Goal: Book appointment/travel/reservation

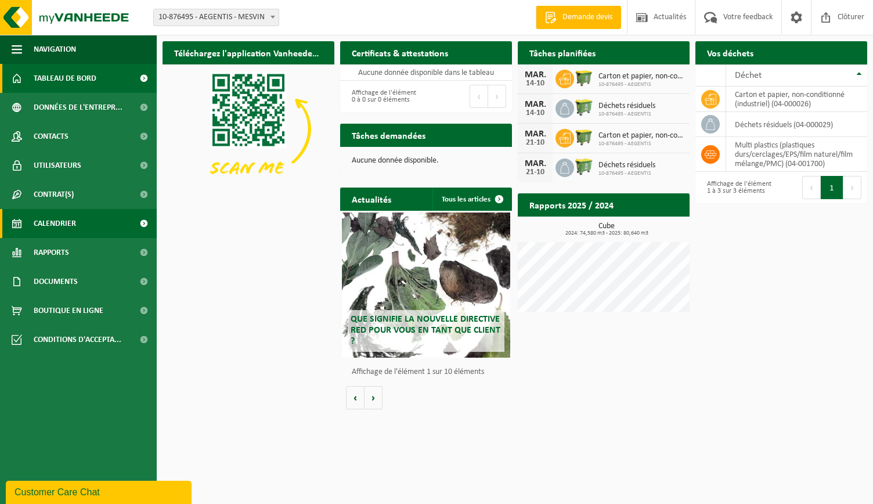
click at [32, 219] on link "Calendrier" at bounding box center [78, 223] width 157 height 29
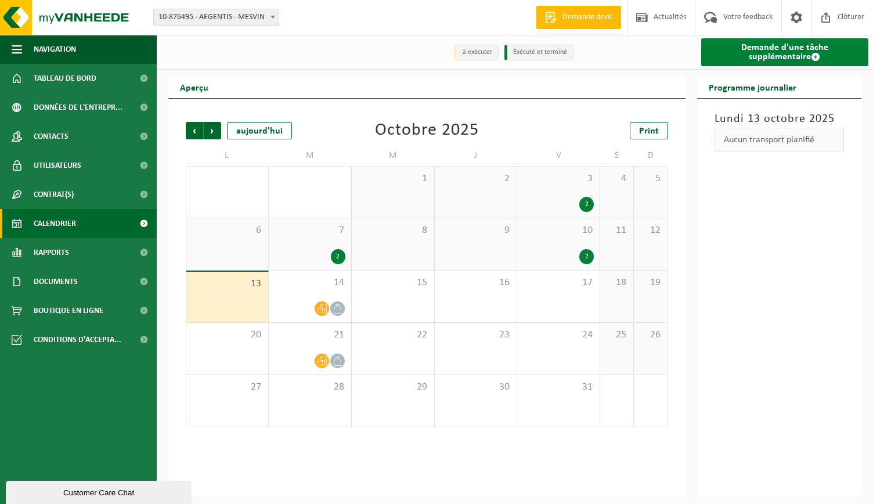
click at [725, 64] on link "Demande d'une tâche supplémentaire" at bounding box center [785, 52] width 168 height 28
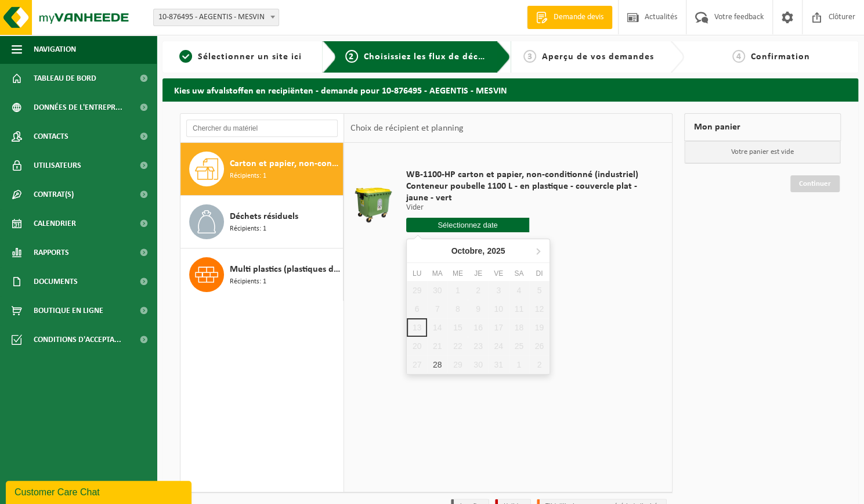
click at [485, 228] on input "text" at bounding box center [467, 225] width 123 height 15
click at [428, 363] on div "28" at bounding box center [437, 364] width 20 height 19
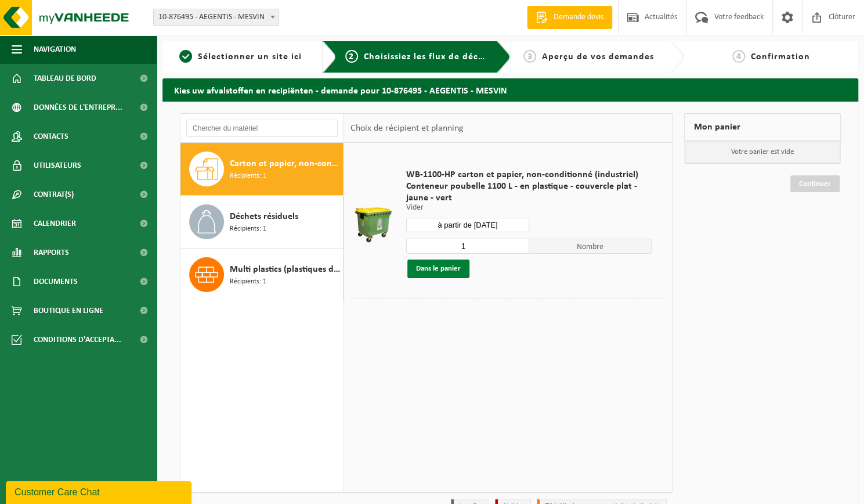
click at [442, 274] on button "Dans le panier" at bounding box center [438, 268] width 62 height 19
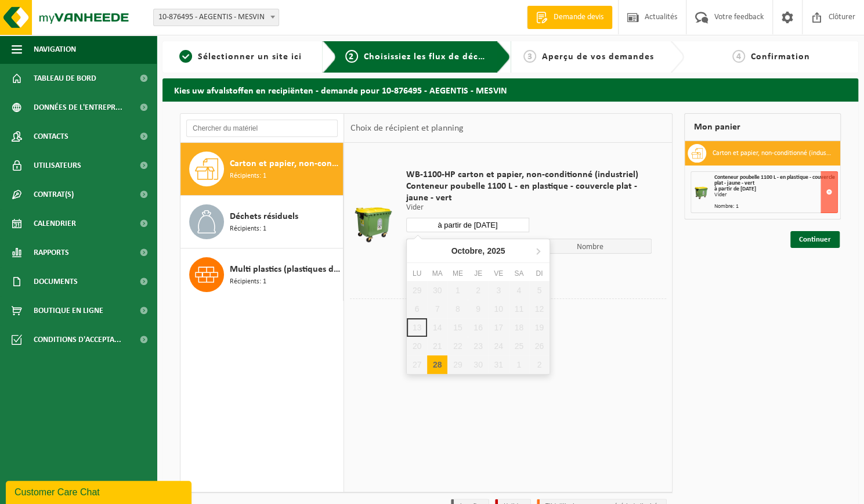
click at [444, 224] on input "à partir de [DATE]" at bounding box center [467, 225] width 123 height 15
click at [540, 250] on icon at bounding box center [538, 250] width 19 height 19
click at [436, 308] on div "4" at bounding box center [437, 308] width 20 height 19
click at [438, 269] on button "Dans le panier" at bounding box center [438, 268] width 62 height 19
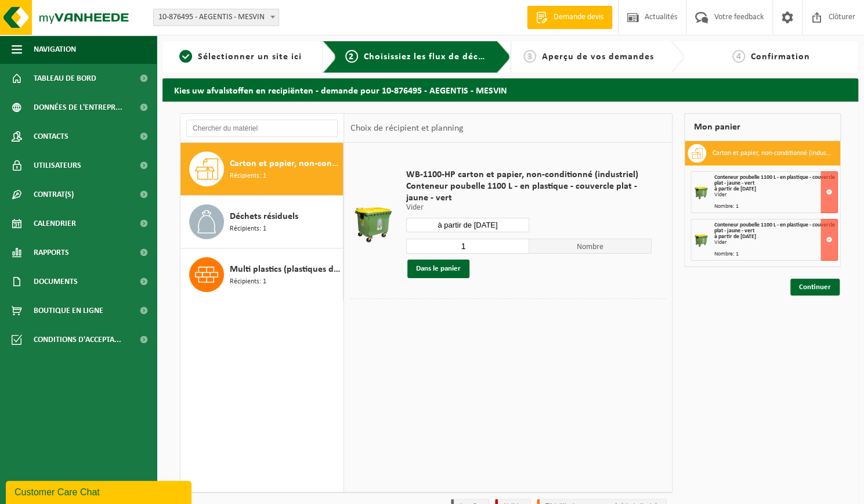
click at [459, 225] on input "à partir de 2025-11-04" at bounding box center [467, 225] width 123 height 15
click at [432, 326] on div "27 28 29 30 31 1 2 3 4 5 6 7 8 9 10 11 12 13 14 15 16 17 18 19 20 21 22 23 24 2…" at bounding box center [478, 327] width 143 height 93
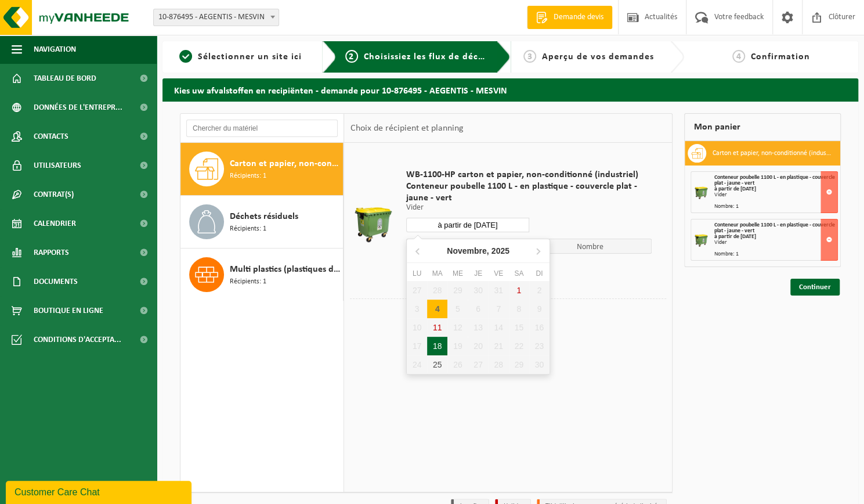
click at [435, 349] on div "18" at bounding box center [437, 346] width 20 height 19
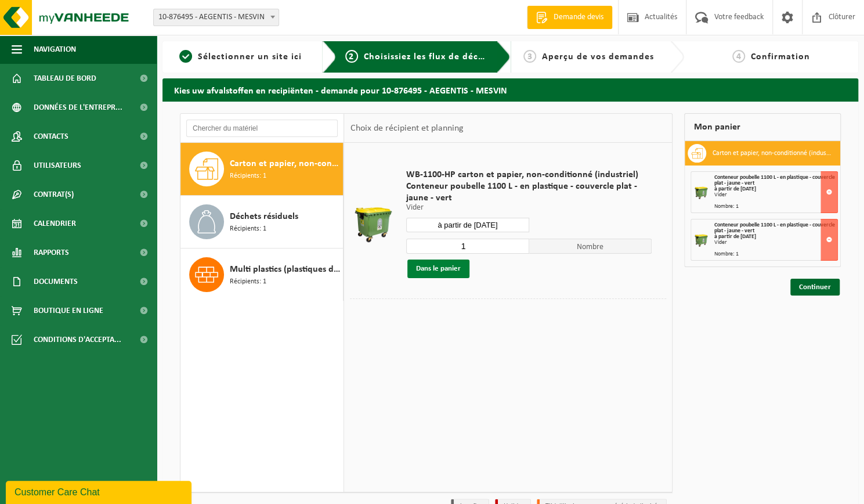
click at [430, 272] on button "Dans le panier" at bounding box center [438, 268] width 62 height 19
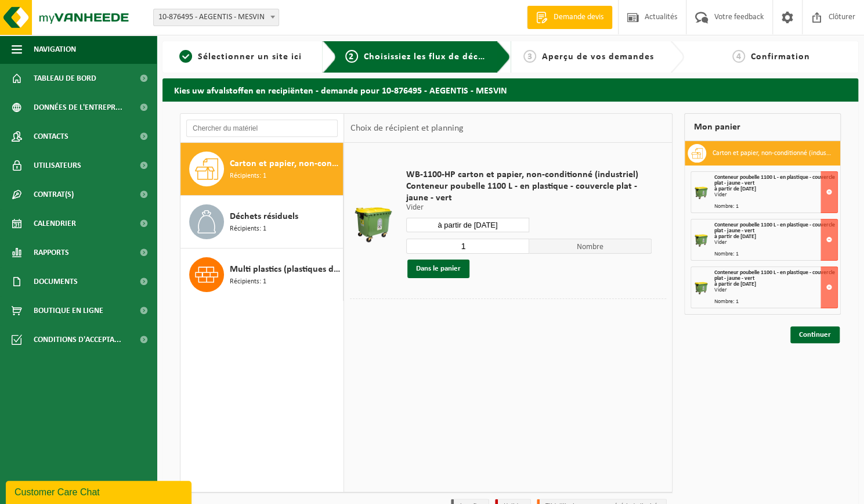
click at [469, 230] on input "à partir de 2025-11-18" at bounding box center [467, 225] width 123 height 15
click at [440, 358] on div "25" at bounding box center [437, 364] width 20 height 19
click at [436, 262] on button "Dans le panier" at bounding box center [438, 268] width 62 height 19
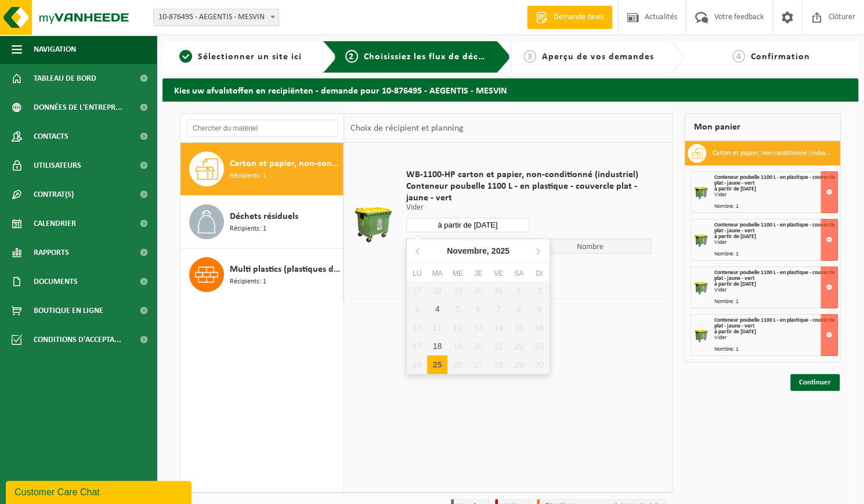
click at [458, 228] on input "à partir de 2025-11-25" at bounding box center [467, 225] width 123 height 15
click at [537, 252] on icon at bounding box center [538, 250] width 19 height 19
click at [432, 287] on div "2" at bounding box center [437, 290] width 20 height 19
click at [425, 270] on button "Dans le panier" at bounding box center [438, 268] width 62 height 19
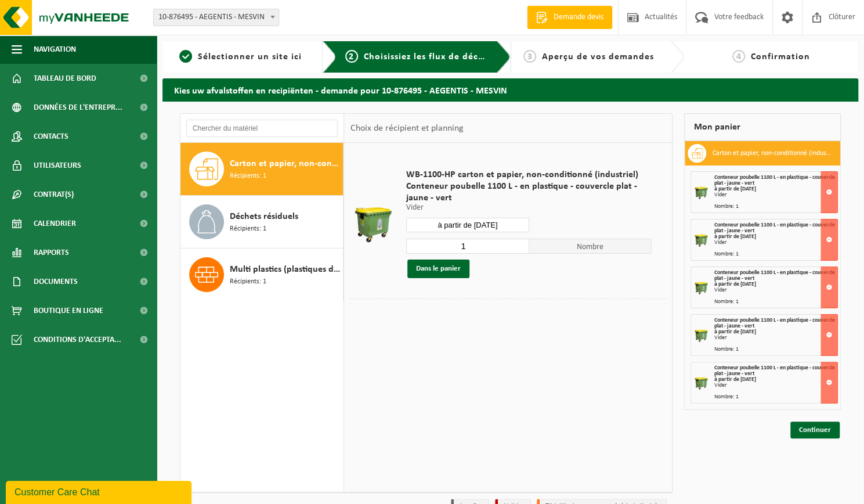
click at [434, 234] on div "WB-1100-HP carton et papier, non-conditionné (industriel) Conteneur poubelle 11…" at bounding box center [528, 223] width 257 height 132
click at [434, 224] on input "à partir de 2025-12-02" at bounding box center [467, 225] width 123 height 15
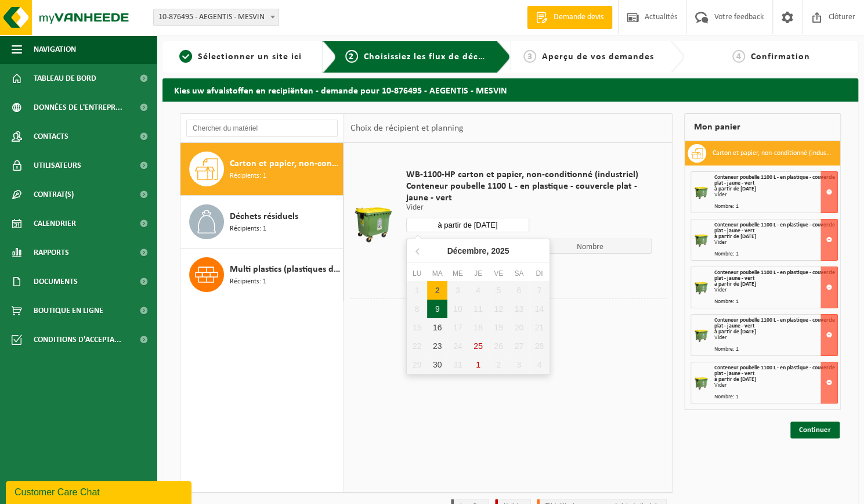
click at [443, 313] on div "9" at bounding box center [437, 308] width 20 height 19
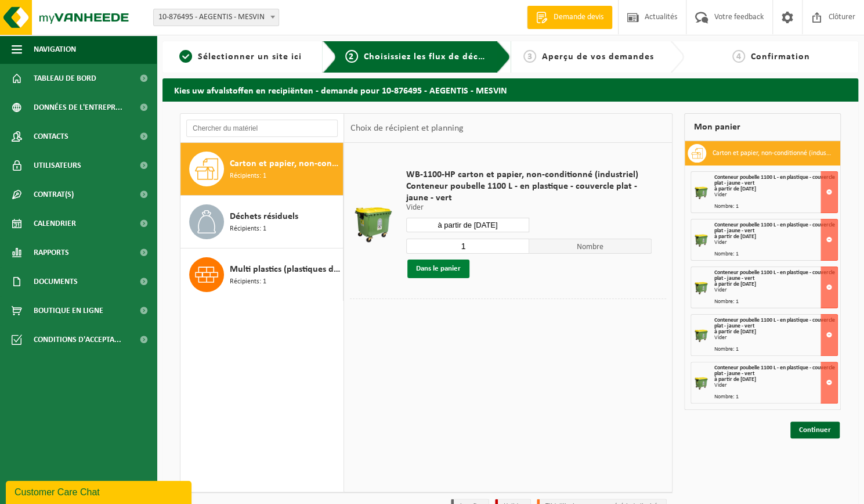
click at [426, 264] on button "Dans le panier" at bounding box center [438, 268] width 62 height 19
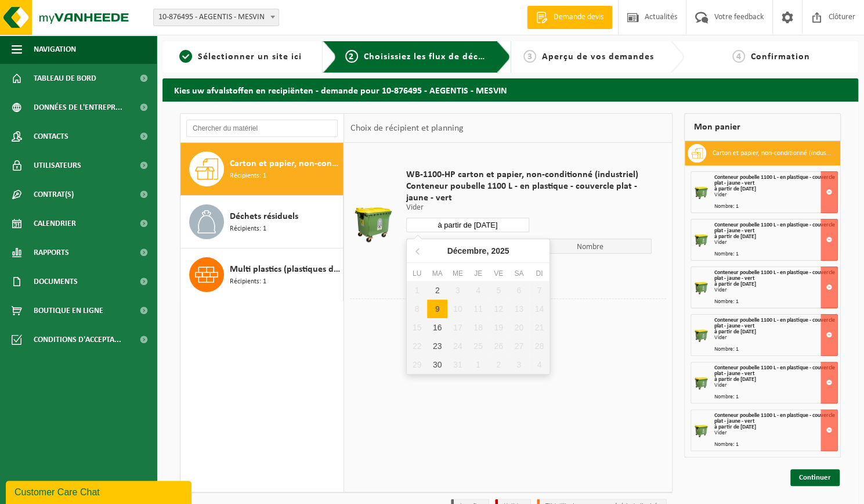
click at [445, 227] on input "à partir de 2025-12-09" at bounding box center [467, 225] width 123 height 15
click at [439, 325] on div "16" at bounding box center [437, 327] width 20 height 19
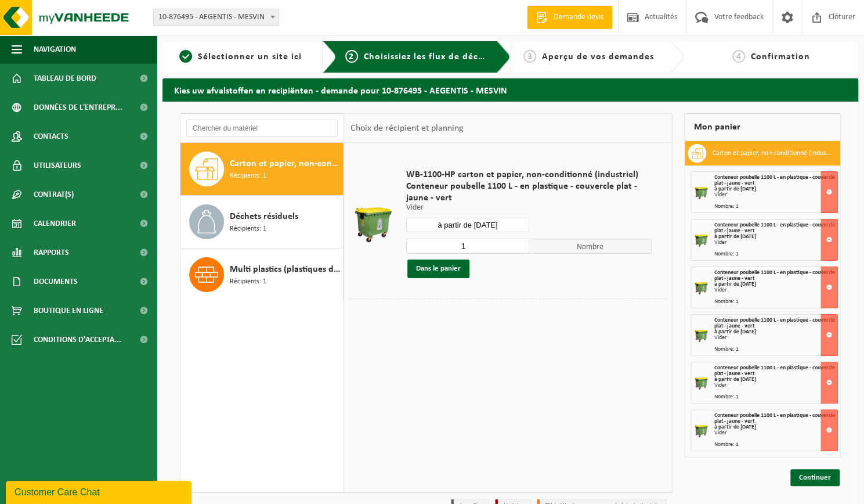
click at [432, 258] on div "1 Nombre Dans le panier" at bounding box center [528, 258] width 245 height 40
click at [432, 263] on button "Dans le panier" at bounding box center [438, 268] width 62 height 19
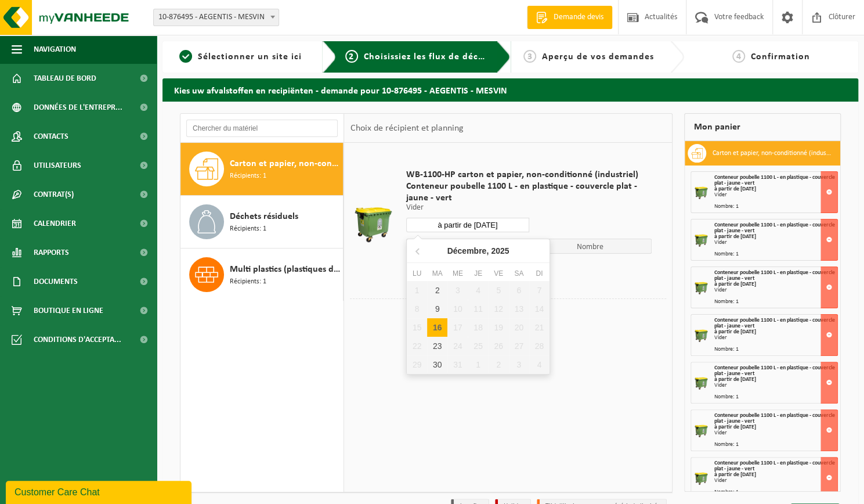
click at [438, 225] on input "à partir de 2025-12-16" at bounding box center [467, 225] width 123 height 15
click at [438, 347] on div "23" at bounding box center [437, 346] width 20 height 19
click at [437, 270] on button "Dans le panier" at bounding box center [438, 268] width 62 height 19
click at [442, 232] on div "WB-1100-HP carton et papier, non-conditionné (industriel) Conteneur poubelle 11…" at bounding box center [528, 223] width 257 height 132
click at [442, 223] on input "à partir de 2025-12-23" at bounding box center [467, 225] width 123 height 15
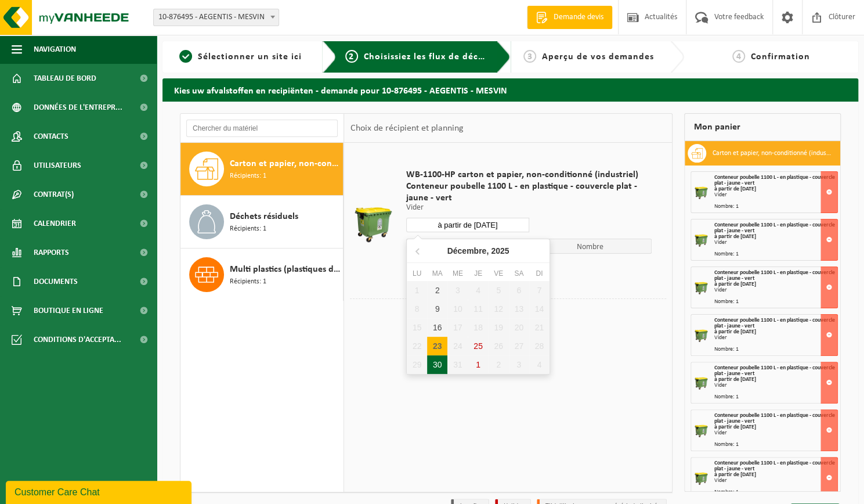
click at [435, 363] on div "30" at bounding box center [437, 364] width 20 height 19
type input "à partir de 2025-12-30"
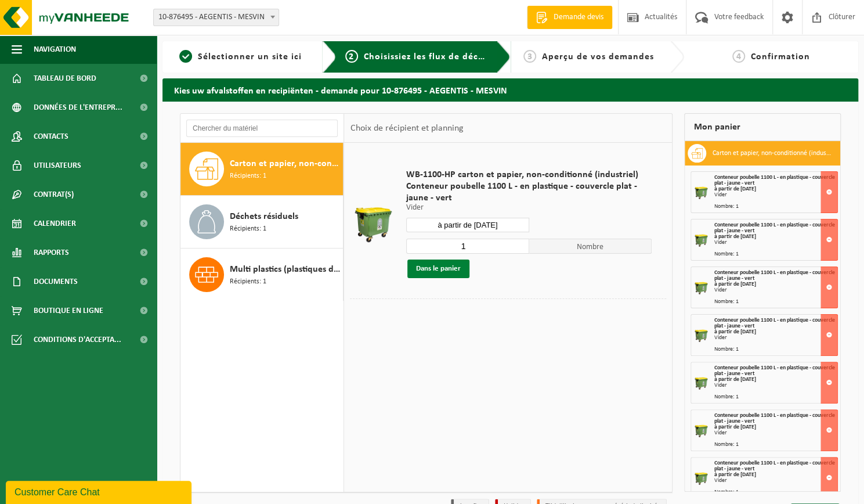
click at [438, 276] on button "Dans le panier" at bounding box center [438, 268] width 62 height 19
click at [467, 225] on input "à partir de 2025-12-30" at bounding box center [467, 225] width 123 height 15
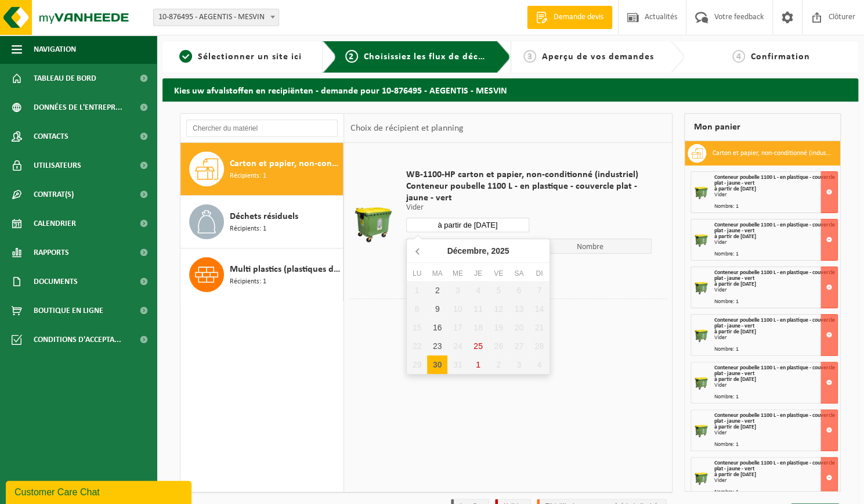
click at [419, 254] on icon at bounding box center [418, 250] width 19 height 19
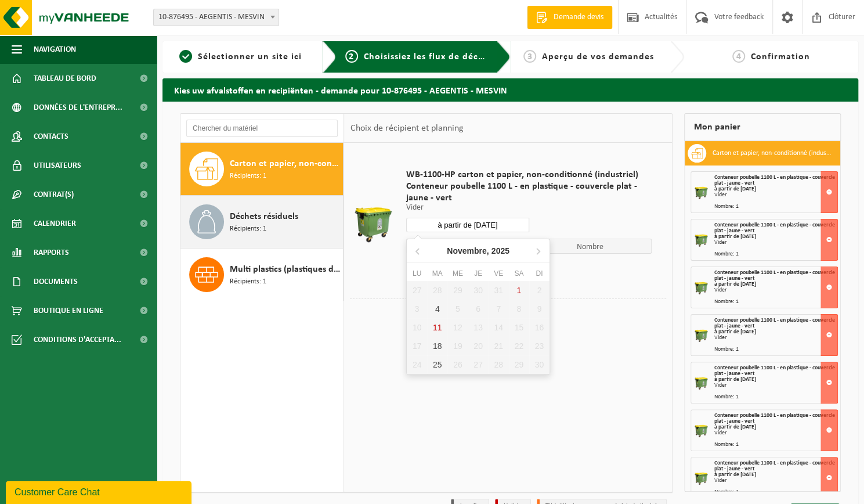
click at [270, 244] on div "Déchets résiduels Récipients: 1" at bounding box center [261, 222] width 163 height 52
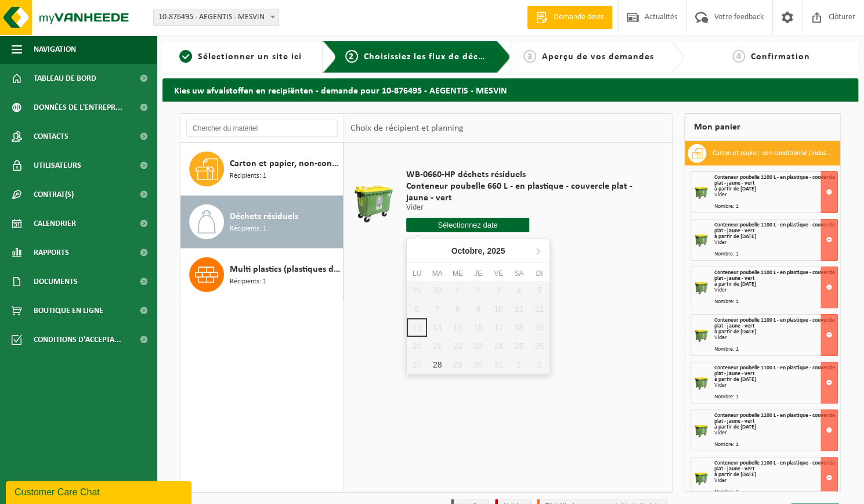
click at [447, 229] on input "text" at bounding box center [467, 225] width 123 height 15
click at [438, 365] on div "28" at bounding box center [437, 364] width 20 height 19
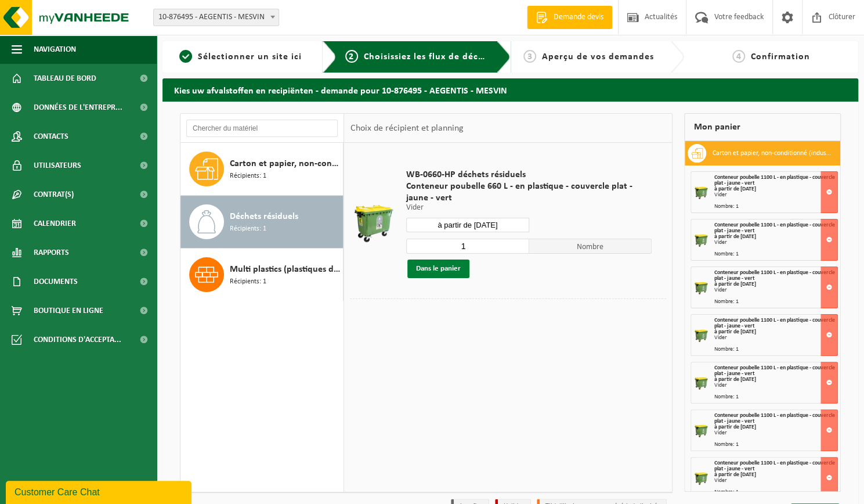
click at [422, 269] on button "Dans le panier" at bounding box center [438, 268] width 62 height 19
click at [451, 231] on input "à partir de 2025-10-28" at bounding box center [467, 225] width 123 height 15
click at [540, 255] on icon at bounding box center [538, 250] width 19 height 19
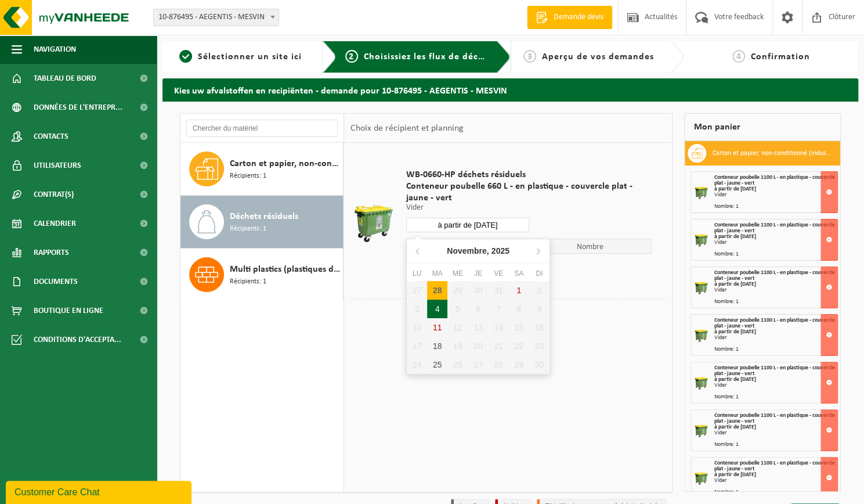
click at [430, 308] on div "4" at bounding box center [437, 308] width 20 height 19
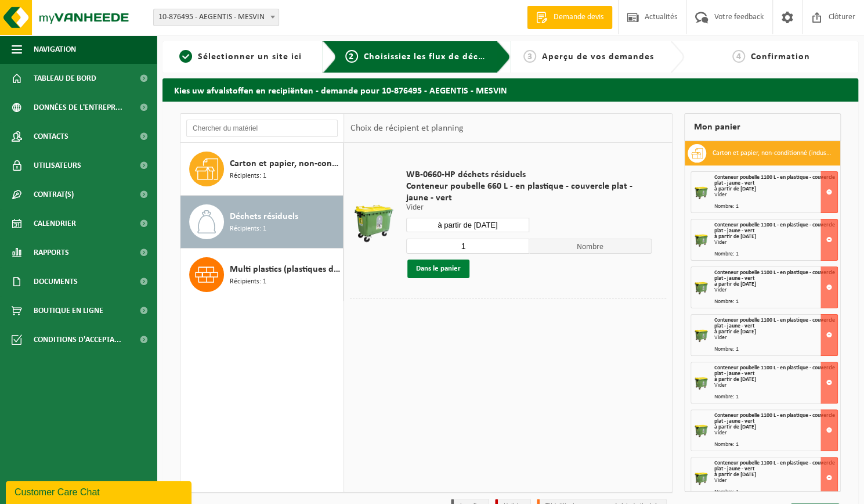
click at [418, 267] on button "Dans le panier" at bounding box center [438, 268] width 62 height 19
click at [449, 231] on input "à partir de 2025-11-04" at bounding box center [467, 225] width 123 height 15
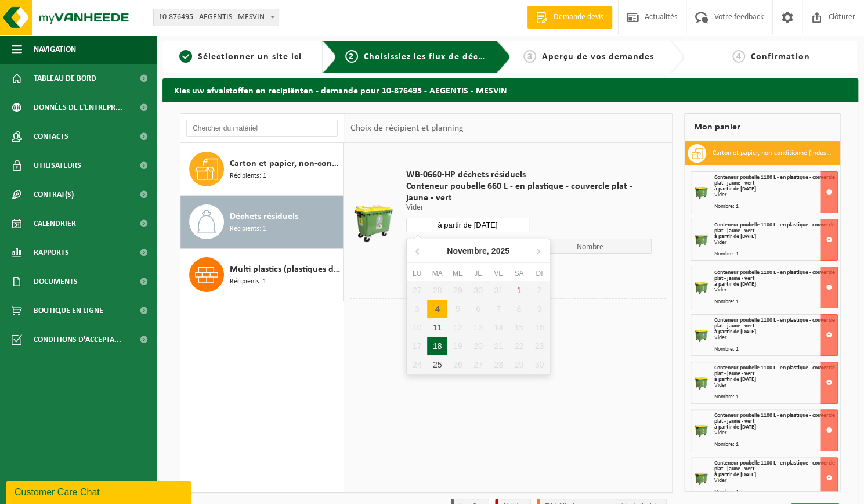
click at [436, 341] on div "18" at bounding box center [437, 346] width 20 height 19
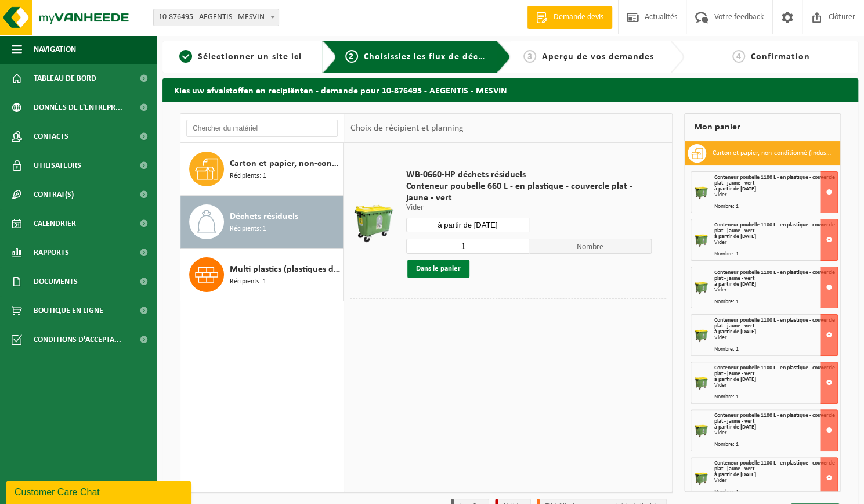
click at [423, 264] on button "Dans le panier" at bounding box center [438, 268] width 62 height 19
click at [485, 218] on input "à partir de 2025-11-18" at bounding box center [467, 225] width 123 height 15
click at [438, 365] on div "25" at bounding box center [437, 364] width 20 height 19
click at [436, 268] on button "Dans le panier" at bounding box center [438, 268] width 62 height 19
click at [446, 238] on div "1 Nombre" at bounding box center [528, 246] width 245 height 16
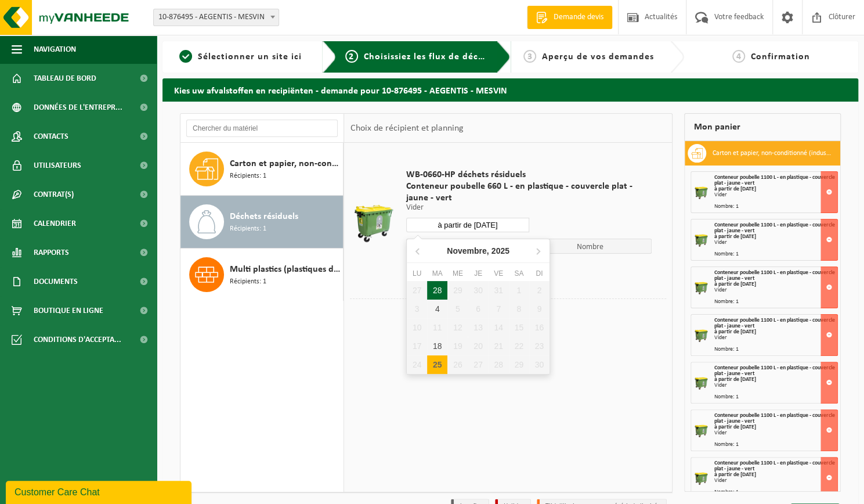
click at [441, 227] on input "à partir de 2025-11-25" at bounding box center [467, 225] width 123 height 15
click at [537, 251] on icon at bounding box center [538, 250] width 19 height 19
click at [438, 291] on div "2" at bounding box center [437, 290] width 20 height 19
click at [434, 270] on button "Dans le panier" at bounding box center [438, 268] width 62 height 19
click at [439, 231] on input "à partir de 2025-12-02" at bounding box center [467, 225] width 123 height 15
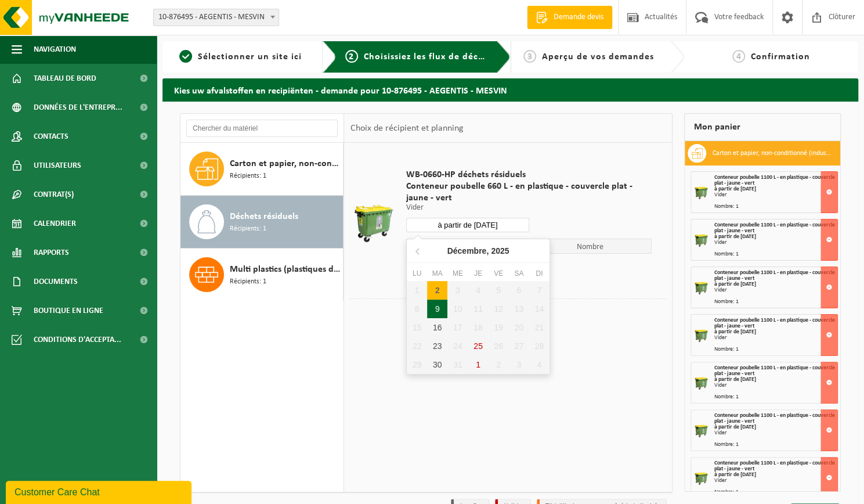
click at [439, 309] on div "9" at bounding box center [437, 308] width 20 height 19
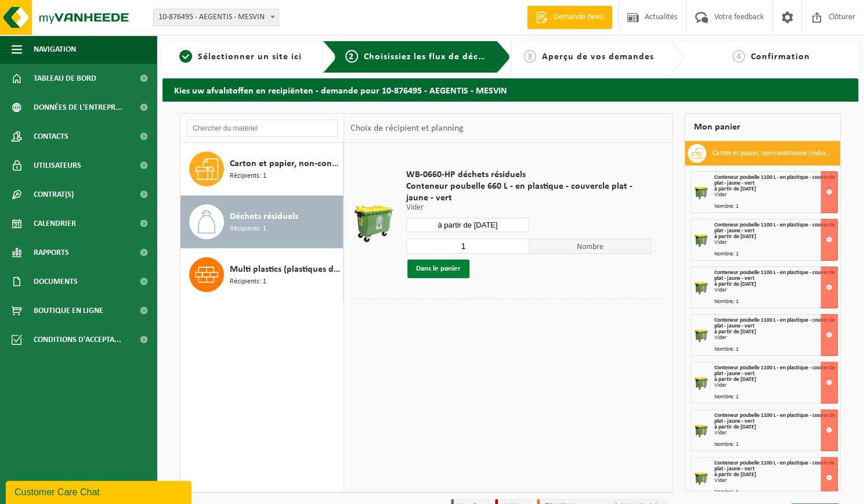
click at [440, 272] on button "Dans le panier" at bounding box center [438, 268] width 62 height 19
click at [439, 229] on input "à partir de 2025-12-09" at bounding box center [467, 225] width 123 height 15
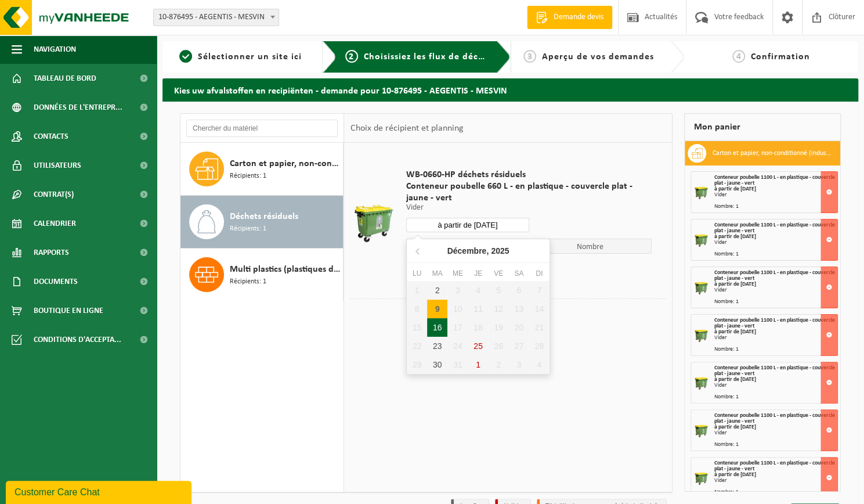
click at [437, 326] on div "16" at bounding box center [437, 327] width 20 height 19
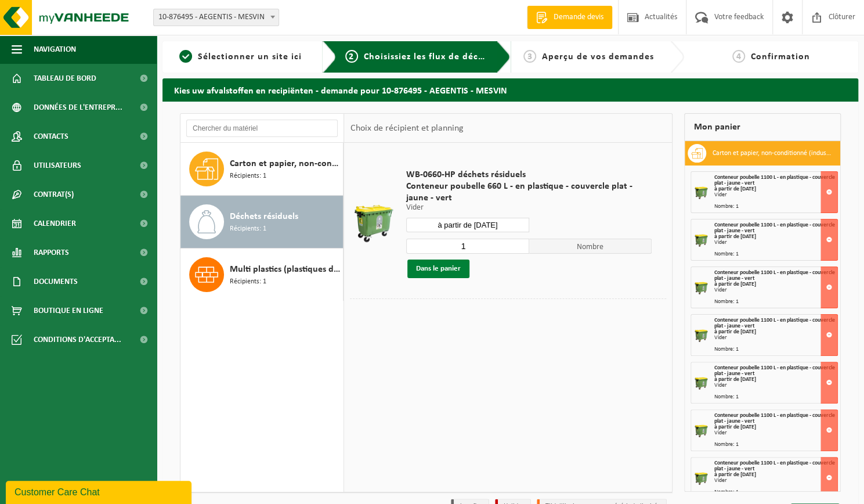
click at [431, 270] on button "Dans le panier" at bounding box center [438, 268] width 62 height 19
click at [437, 228] on input "à partir de 2025-12-16" at bounding box center [467, 225] width 123 height 15
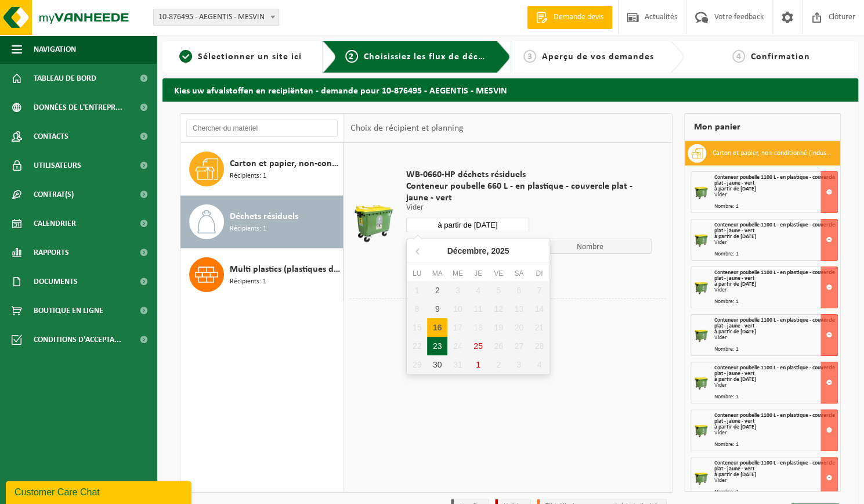
click at [444, 344] on div "23" at bounding box center [437, 346] width 20 height 19
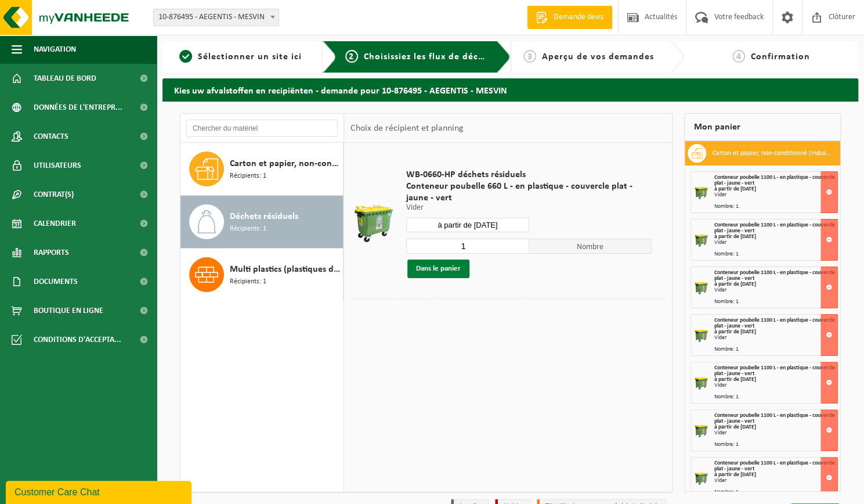
click at [449, 262] on button "Dans le panier" at bounding box center [438, 268] width 62 height 19
click at [440, 223] on input "à partir de 2025-12-23" at bounding box center [467, 225] width 123 height 15
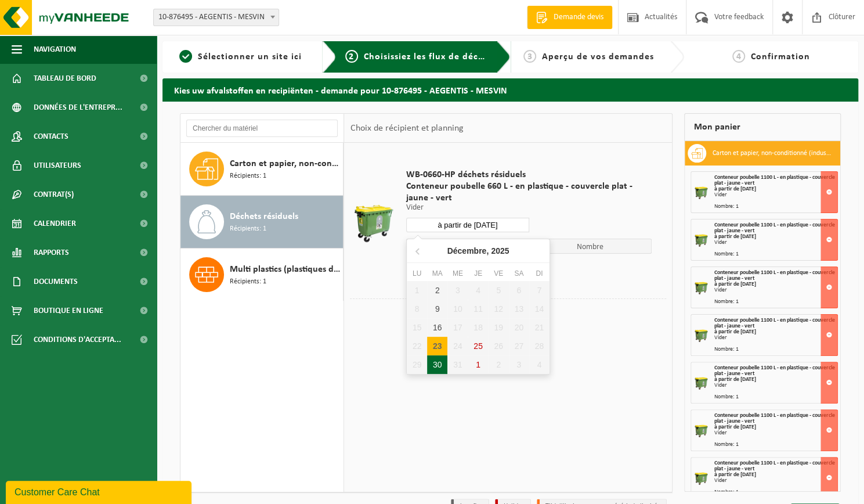
click at [437, 362] on div "30" at bounding box center [437, 364] width 20 height 19
type input "à partir de 2025-12-30"
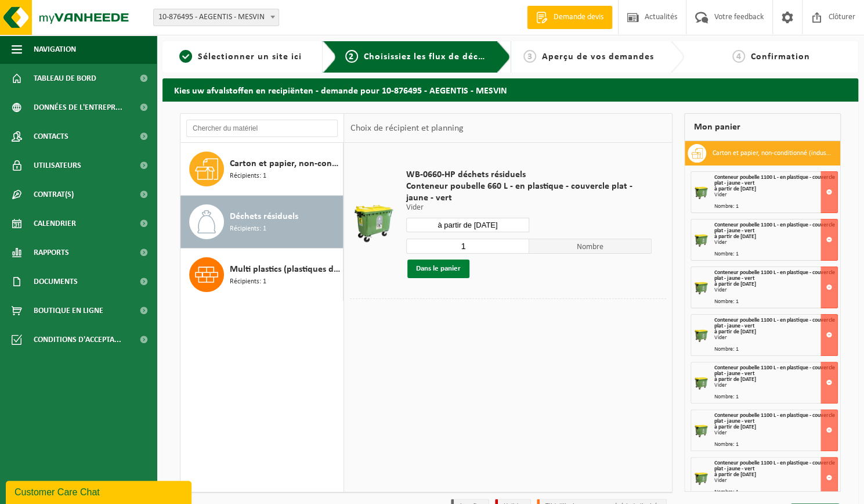
click at [442, 263] on button "Dans le panier" at bounding box center [438, 268] width 62 height 19
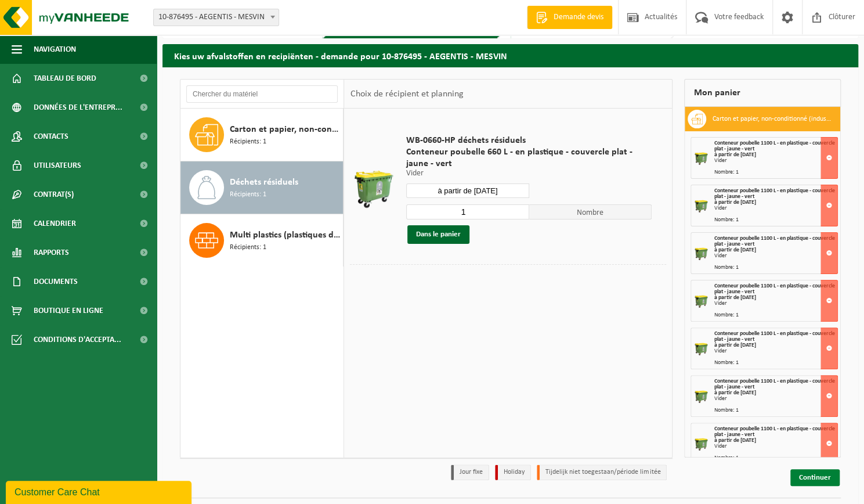
click at [829, 469] on link "Continuer" at bounding box center [814, 477] width 49 height 17
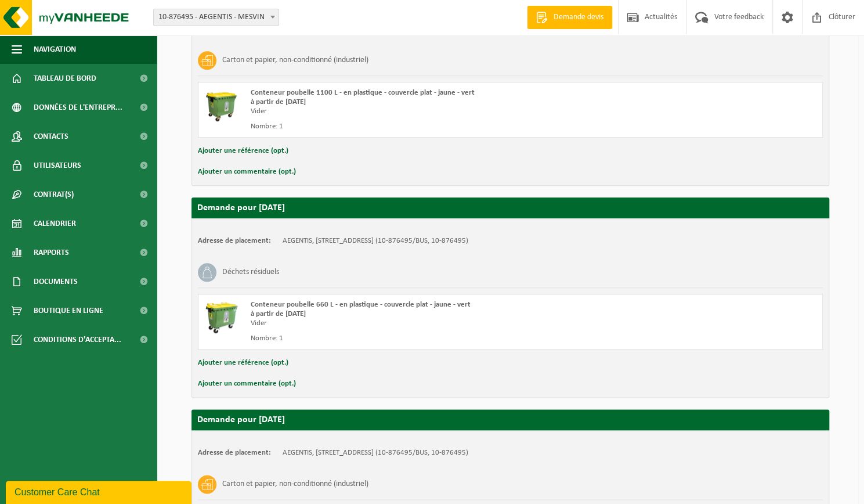
scroll to position [3577, 0]
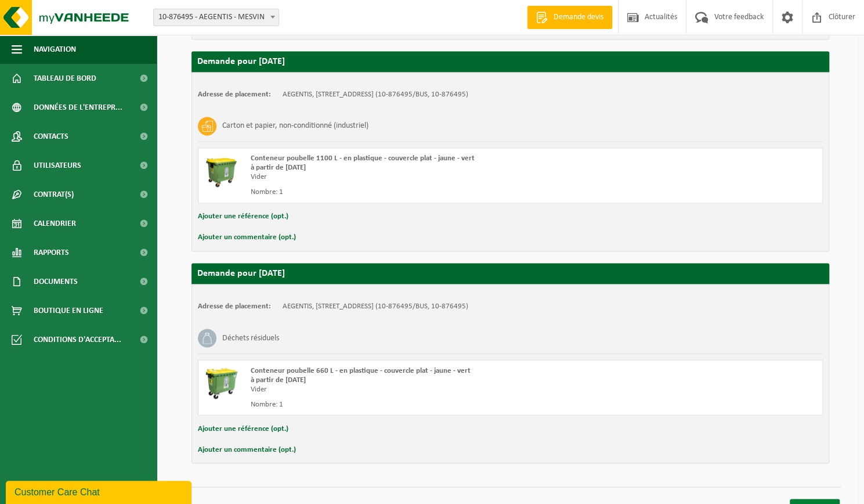
click at [823, 498] on link "Confirmer" at bounding box center [815, 506] width 50 height 17
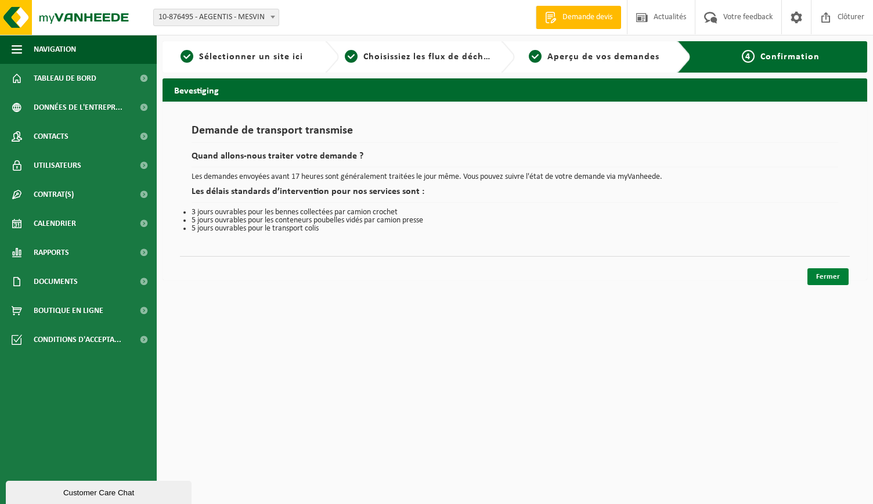
click at [819, 274] on link "Fermer" at bounding box center [827, 276] width 41 height 17
